Goal: Task Accomplishment & Management: Use online tool/utility

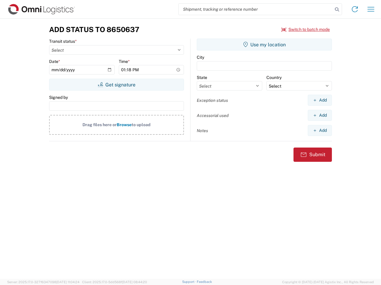
click at [255, 9] on input "search" at bounding box center [255, 9] width 154 height 11
click at [337, 10] on icon at bounding box center [336, 9] width 8 height 8
click at [354, 9] on icon at bounding box center [355, 9] width 10 height 10
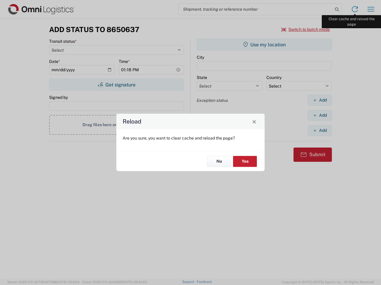
click at [370, 9] on div "Reload Are you sure, you want to clear cache and reload the page? No Yes" at bounding box center [190, 142] width 381 height 285
click at [305, 29] on div "Reload Are you sure, you want to clear cache and reload the page? No Yes" at bounding box center [190, 142] width 381 height 285
click at [116, 85] on div "Reload Are you sure, you want to clear cache and reload the page? No Yes" at bounding box center [190, 142] width 381 height 285
click at [264, 45] on div "Reload Are you sure, you want to clear cache and reload the page? No Yes" at bounding box center [190, 142] width 381 height 285
click at [319, 100] on div "Reload Are you sure, you want to clear cache and reload the page? No Yes" at bounding box center [190, 142] width 381 height 285
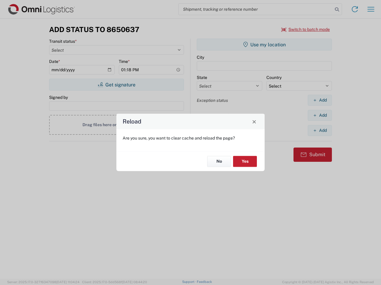
click at [319, 115] on div "Reload Are you sure, you want to clear cache and reload the page? No Yes" at bounding box center [190, 142] width 381 height 285
click at [319, 131] on div "Reload Are you sure, you want to clear cache and reload the page? No Yes" at bounding box center [190, 142] width 381 height 285
